Goal: Obtain resource: Obtain resource

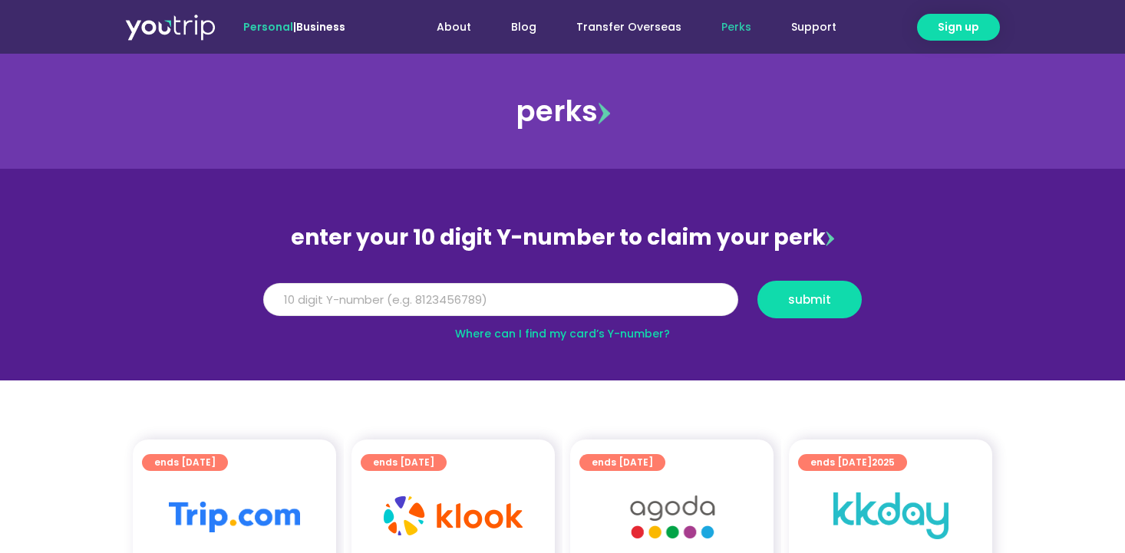
click at [644, 315] on input "Y Number" at bounding box center [500, 300] width 475 height 34
type input "8135280622"
click at [826, 294] on span "submit" at bounding box center [809, 300] width 43 height 12
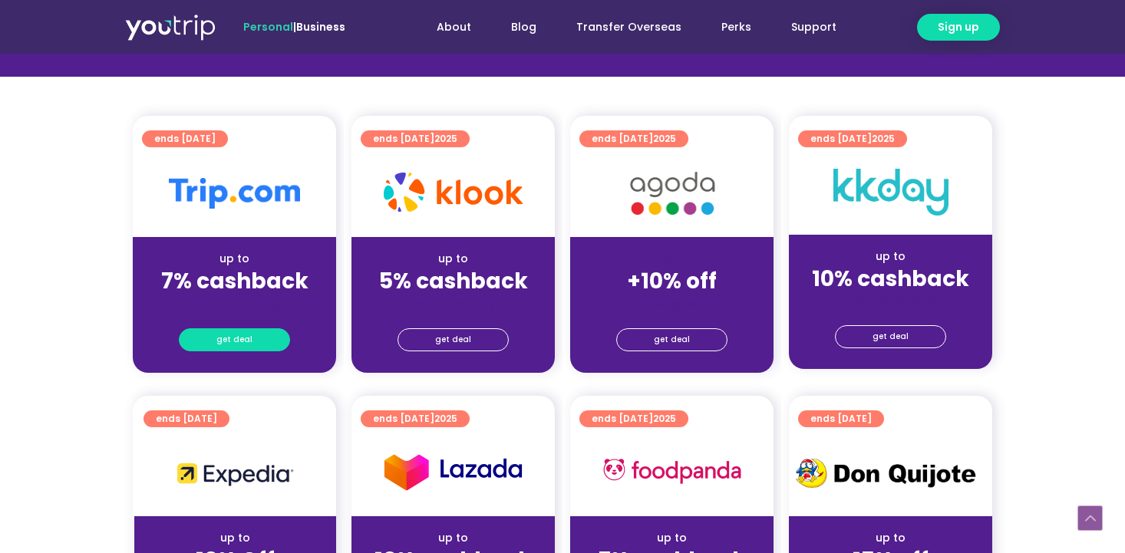
scroll to position [343, 0]
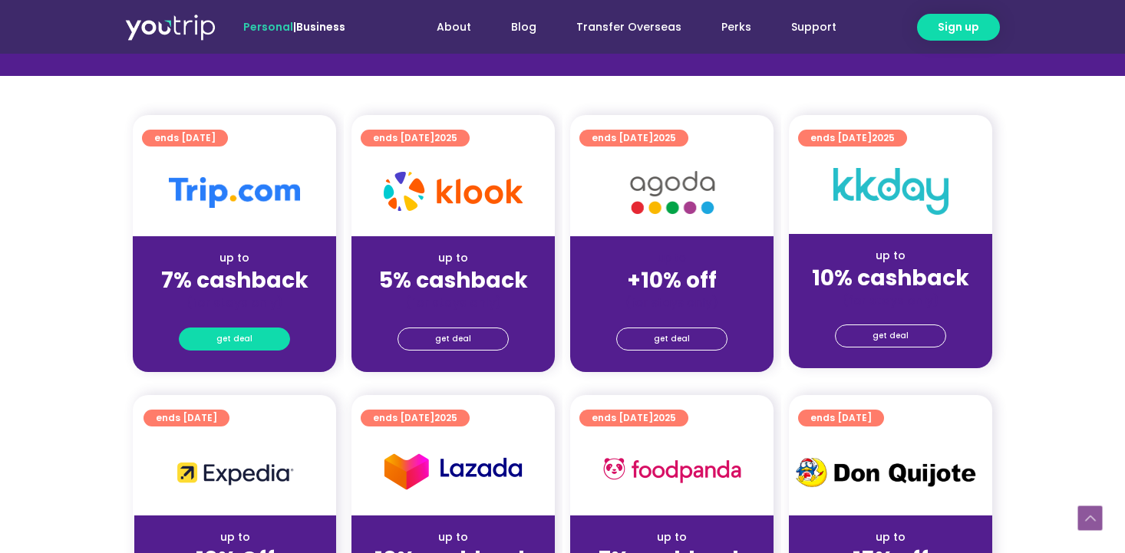
click at [252, 341] on link "get deal" at bounding box center [234, 339] width 111 height 23
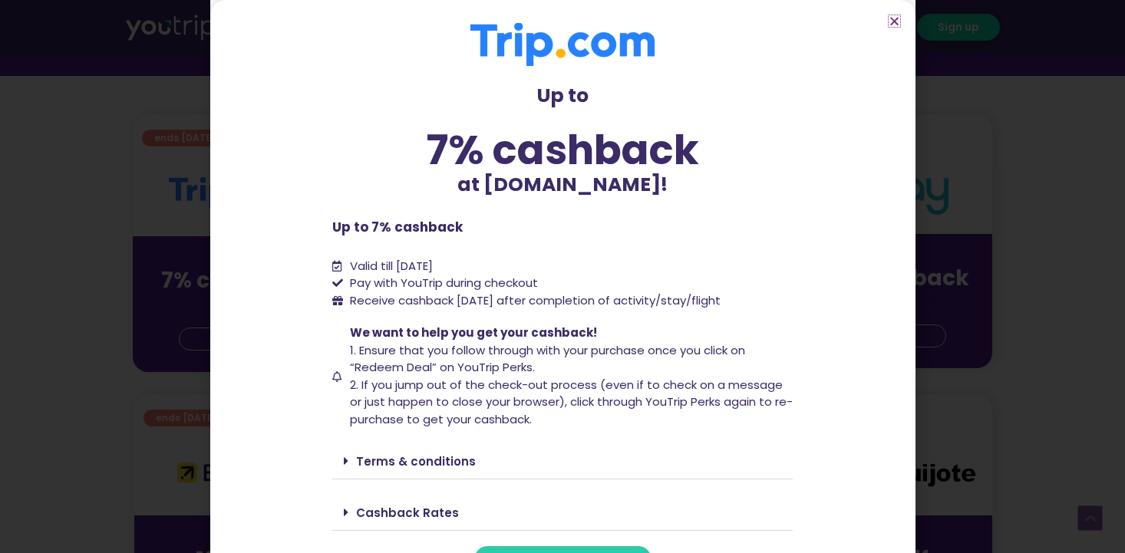
scroll to position [44, 0]
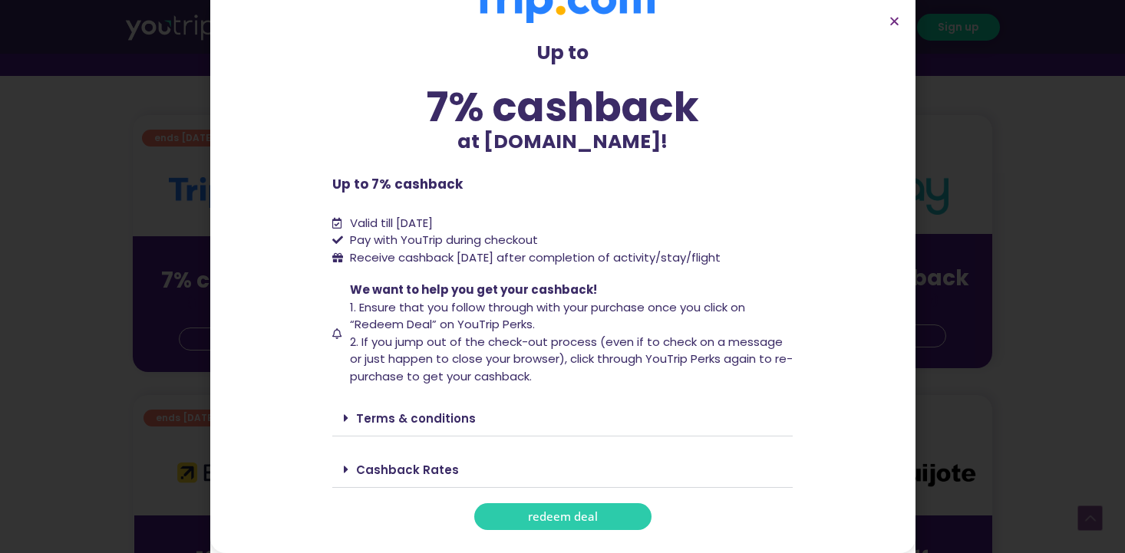
click at [582, 515] on span "redeem deal" at bounding box center [563, 517] width 70 height 12
